Goal: Feedback & Contribution: Submit feedback/report problem

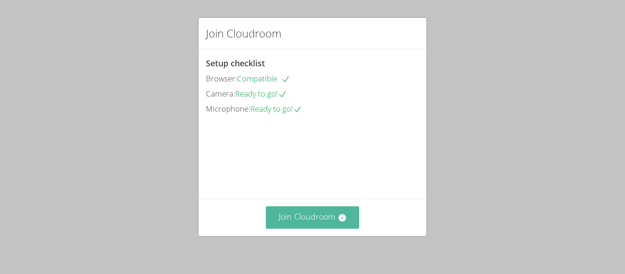
click at [342, 214] on icon at bounding box center [341, 217] width 7 height 7
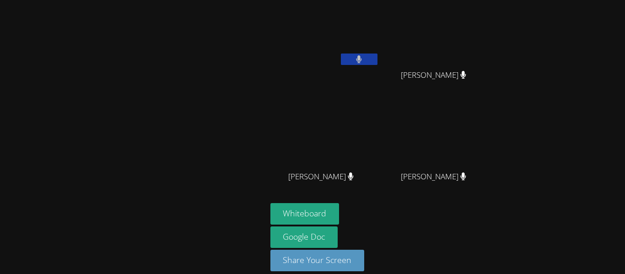
click at [351, 62] on button at bounding box center [359, 59] width 37 height 11
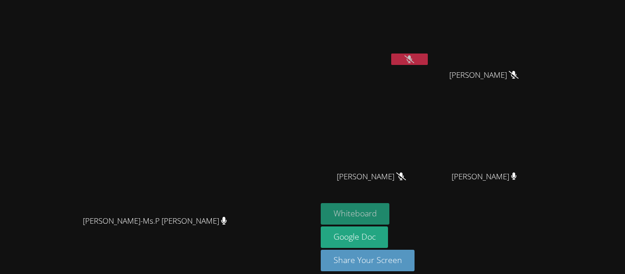
click at [390, 212] on button "Whiteboard" at bounding box center [355, 214] width 69 height 22
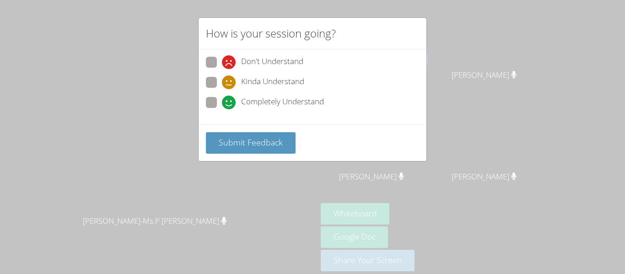
click at [260, 104] on span "Completely Understand" at bounding box center [282, 103] width 83 height 14
click at [230, 104] on input "Completely Understand" at bounding box center [226, 101] width 8 height 8
radio input "true"
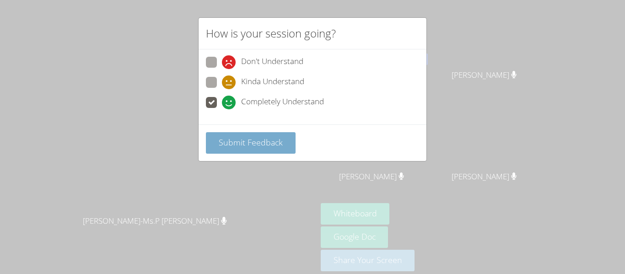
click at [265, 134] on button "Submit Feedback" at bounding box center [251, 143] width 90 height 22
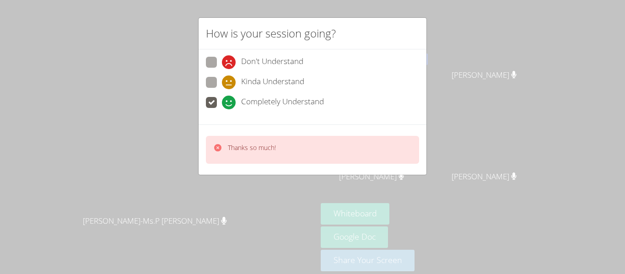
click at [268, 143] on p "Thanks so much!" at bounding box center [252, 147] width 48 height 9
